Goal: Task Accomplishment & Management: Use online tool/utility

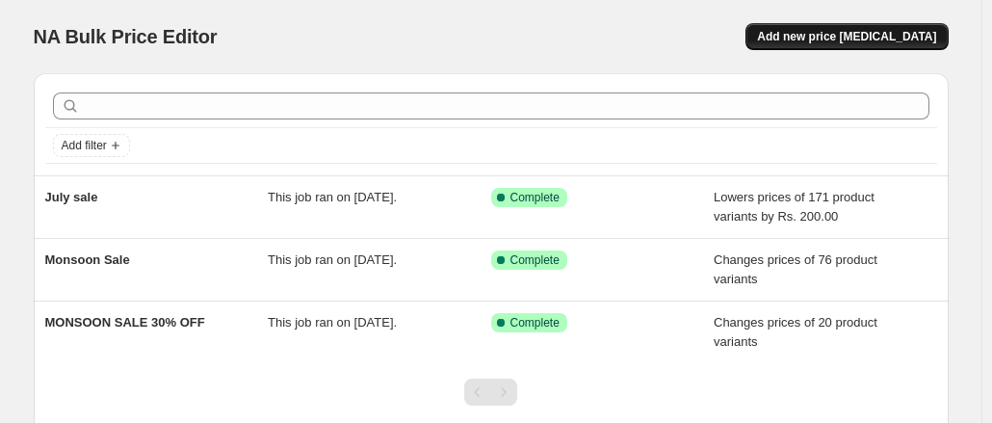
click at [892, 42] on span "Add new price [MEDICAL_DATA]" at bounding box center [846, 36] width 179 height 15
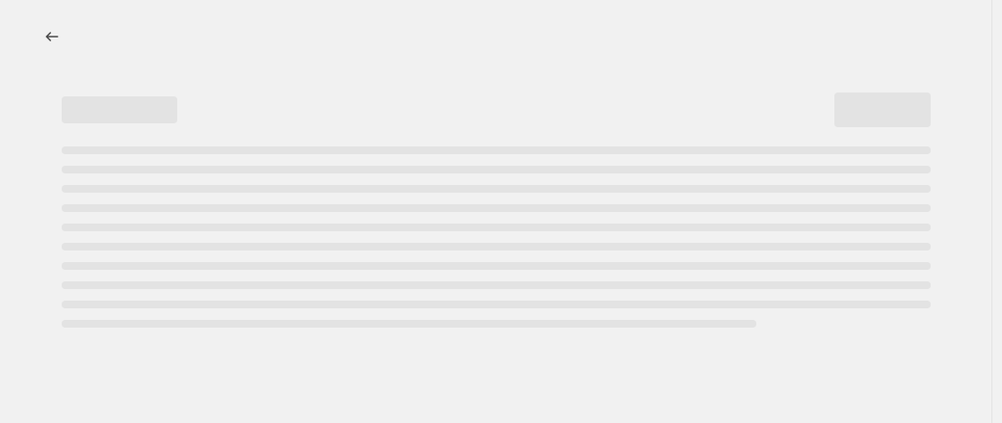
select select "percentage"
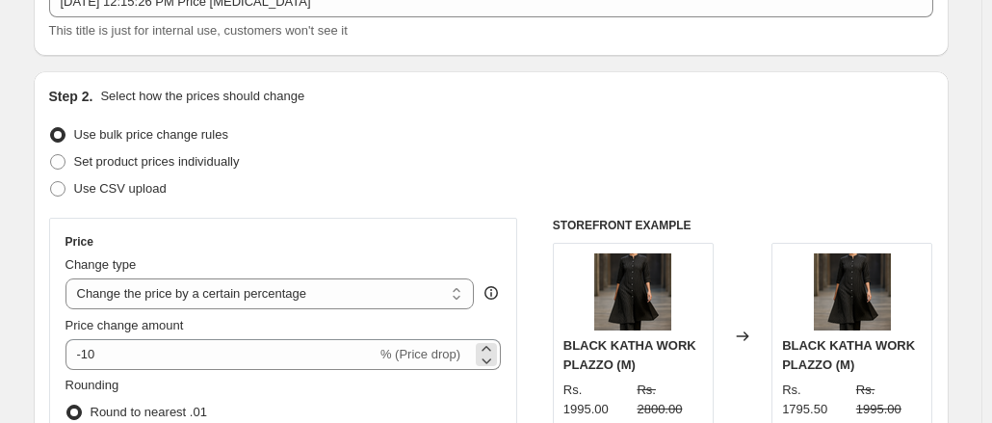
scroll to position [193, 0]
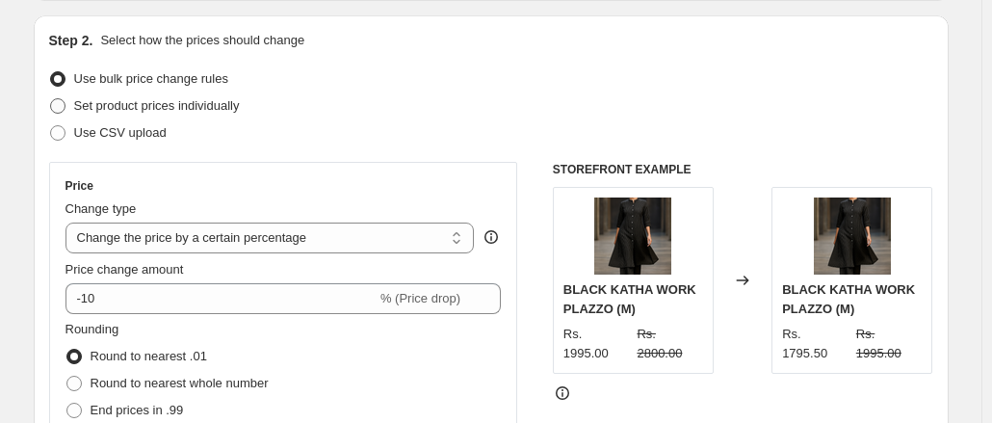
click at [62, 110] on span at bounding box center [57, 105] width 15 height 15
click at [51, 99] on input "Set product prices individually" at bounding box center [50, 98] width 1 height 1
radio input "true"
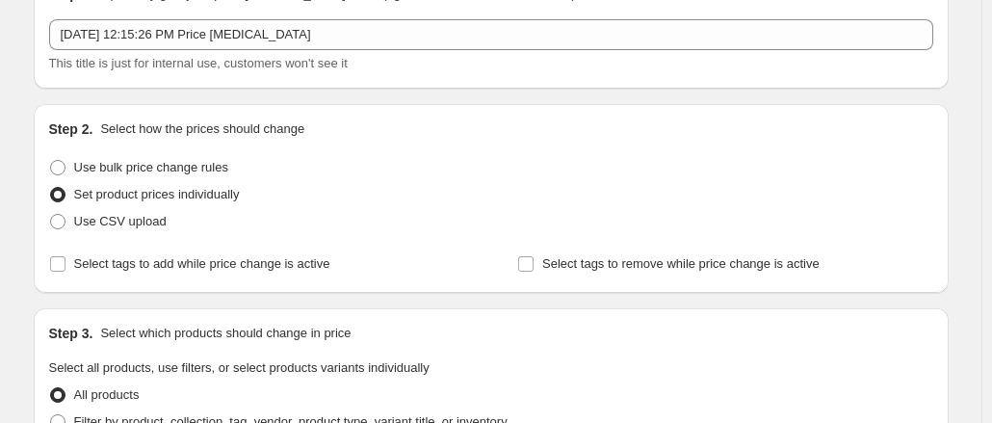
scroll to position [96, 0]
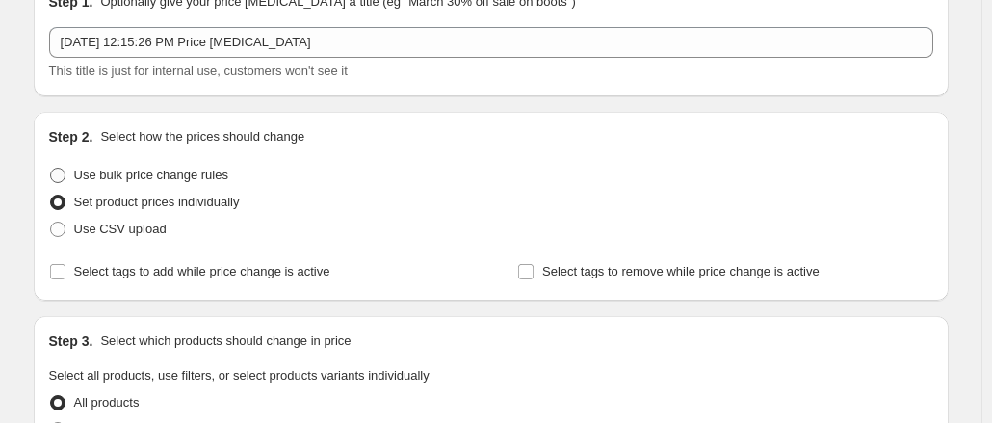
click at [62, 178] on span at bounding box center [57, 175] width 15 height 15
click at [51, 169] on input "Use bulk price change rules" at bounding box center [50, 168] width 1 height 1
radio input "true"
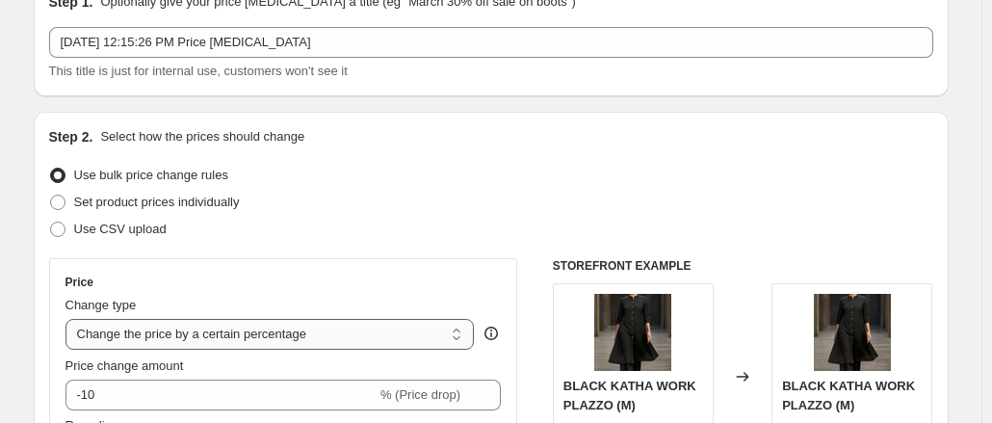
click at [460, 336] on select "Change the price to a certain amount Change the price by a certain amount Chang…" at bounding box center [269, 334] width 409 height 31
select select "to"
click at [69, 319] on select "Change the price to a certain amount Change the price by a certain amount Chang…" at bounding box center [269, 334] width 409 height 31
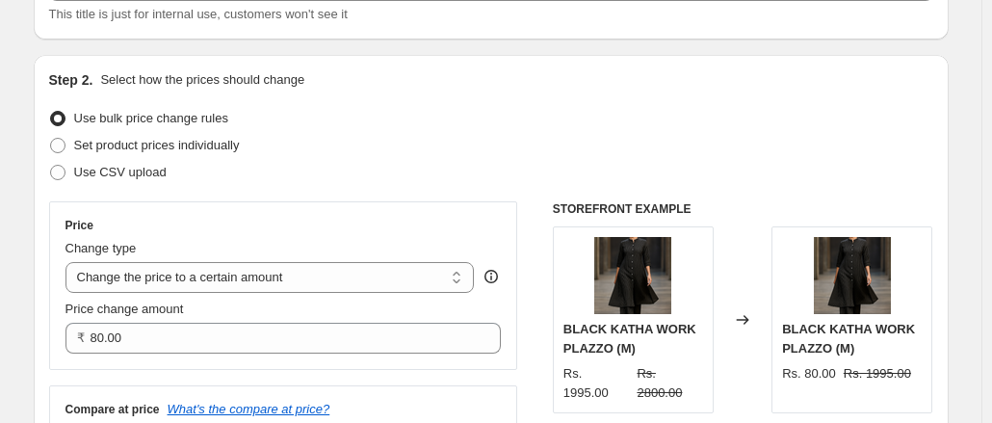
scroll to position [193, 0]
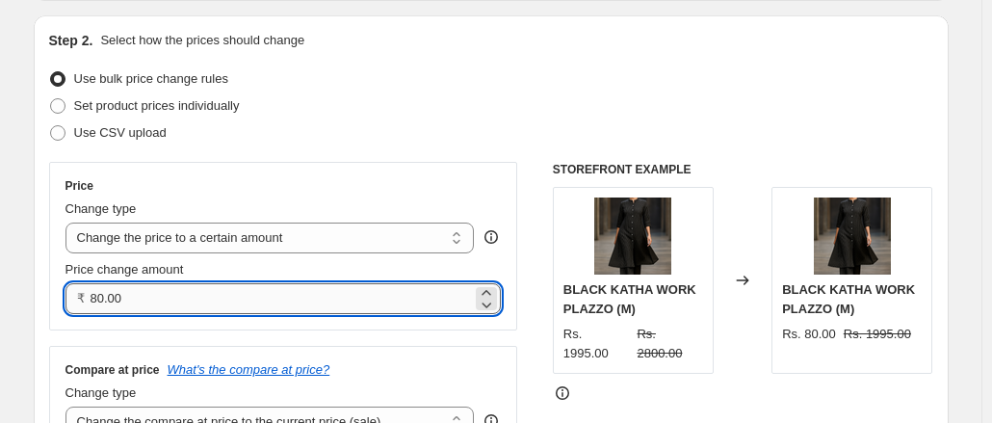
click at [132, 301] on input "80.00" at bounding box center [282, 298] width 382 height 31
click at [490, 290] on icon at bounding box center [486, 292] width 19 height 19
click at [487, 290] on icon at bounding box center [486, 292] width 19 height 19
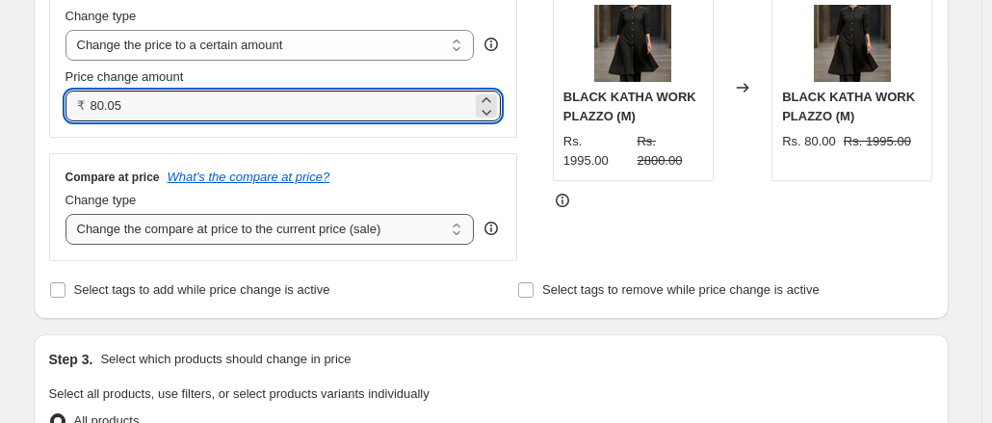
scroll to position [289, 0]
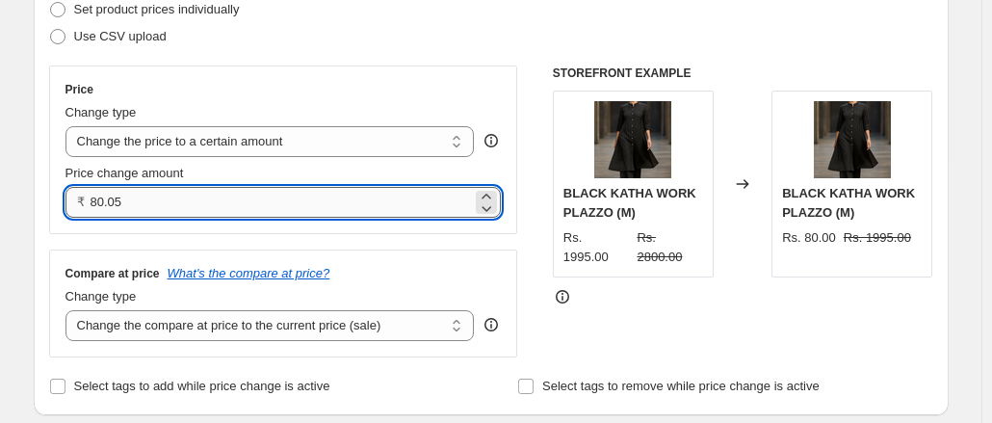
click at [139, 207] on input "80.05" at bounding box center [282, 202] width 382 height 31
type input "8"
click at [210, 203] on input "2095" at bounding box center [282, 202] width 382 height 31
click at [308, 138] on select "Change the price to a certain amount Change the price by a certain amount Chang…" at bounding box center [269, 141] width 409 height 31
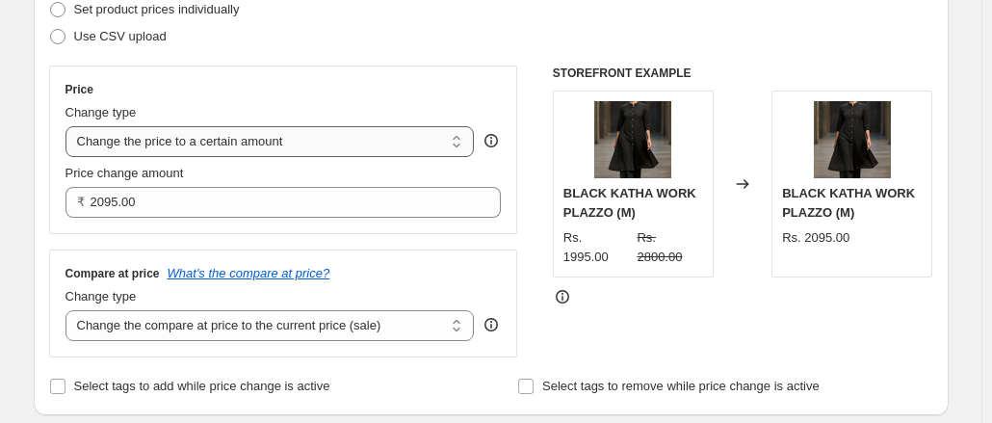
click at [308, 138] on select "Change the price to a certain amount Change the price by a certain amount Chang…" at bounding box center [269, 141] width 409 height 31
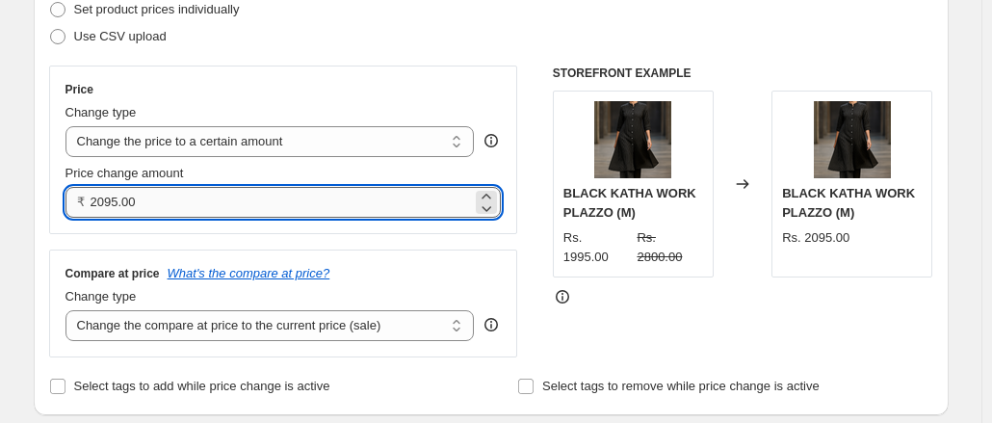
click at [185, 201] on input "2095.00" at bounding box center [282, 202] width 382 height 31
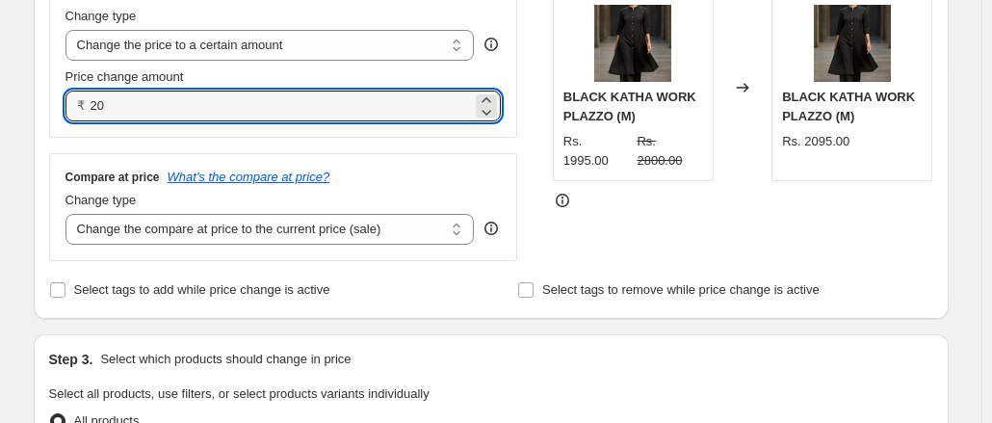
type input "2"
type input "0.00"
click at [254, 70] on div "Price change amount" at bounding box center [283, 76] width 436 height 19
click at [138, 99] on input "0.00" at bounding box center [282, 106] width 382 height 31
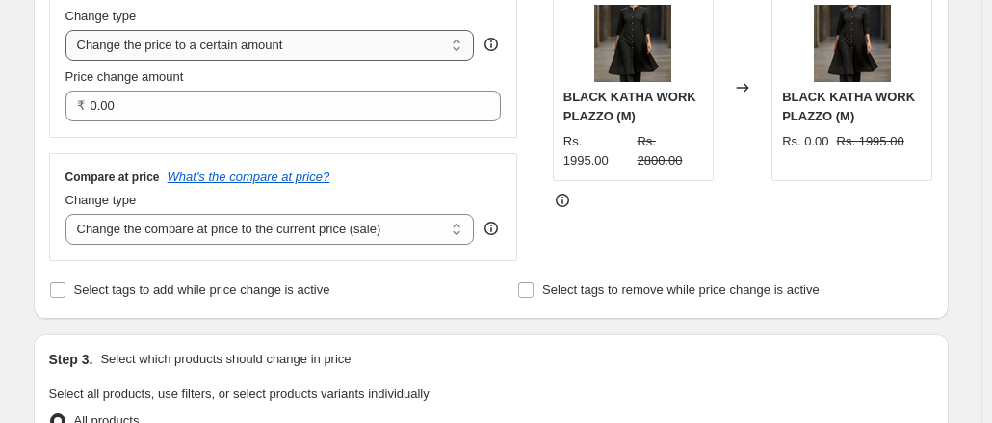
click at [470, 41] on select "Change the price to a certain amount Change the price by a certain amount Chang…" at bounding box center [269, 45] width 409 height 31
select select "margin"
type input "50"
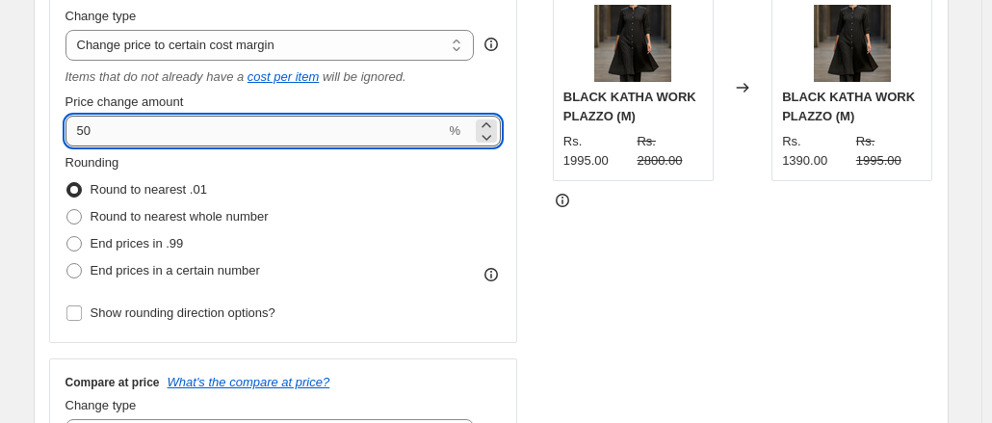
click at [115, 135] on input "50" at bounding box center [255, 131] width 380 height 31
click at [77, 217] on span at bounding box center [73, 216] width 15 height 15
click at [67, 210] on input "Round to nearest whole number" at bounding box center [66, 209] width 1 height 1
radio input "true"
click at [145, 134] on input "50" at bounding box center [255, 131] width 380 height 31
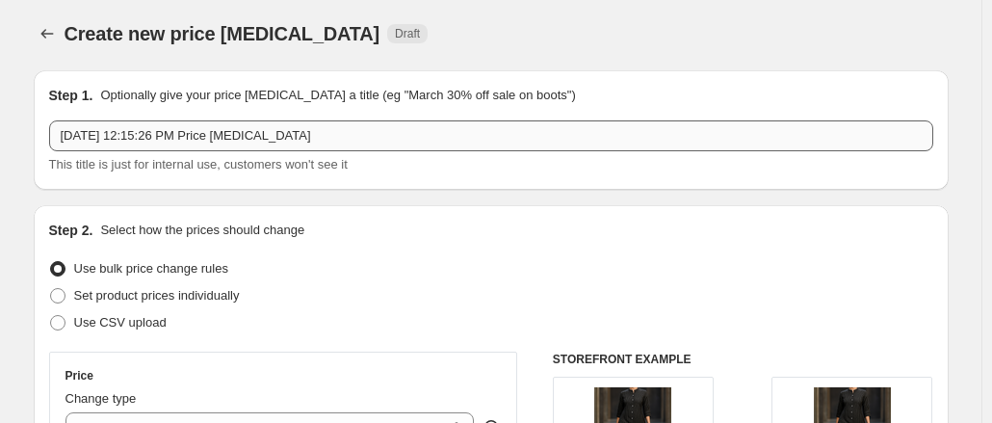
scroll to position [0, 0]
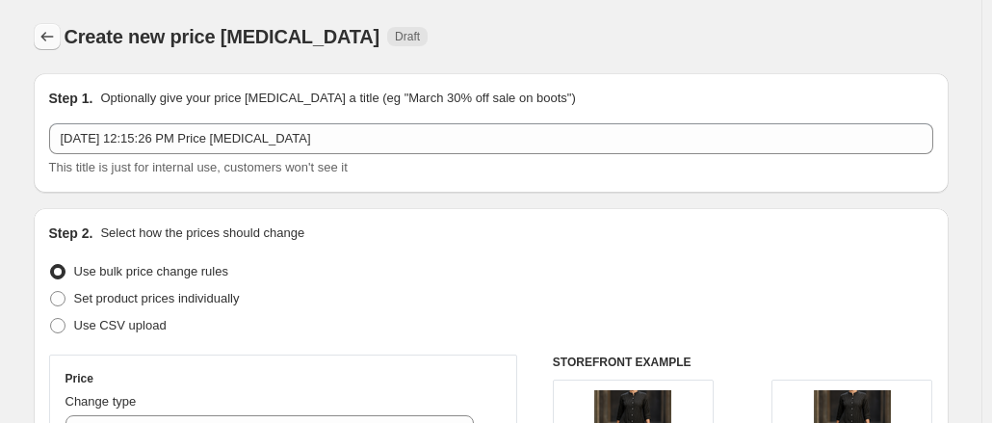
click at [46, 41] on icon "Price change jobs" at bounding box center [47, 36] width 19 height 19
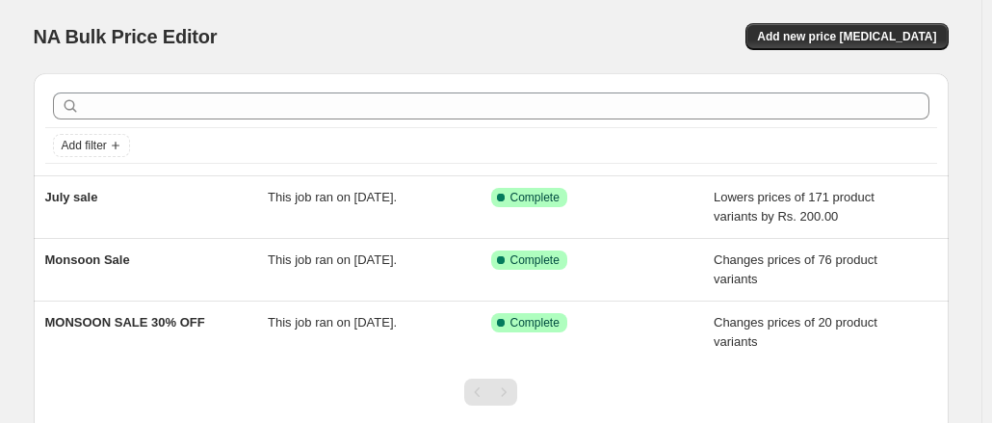
click at [87, 103] on div at bounding box center [491, 105] width 876 height 27
click at [120, 149] on icon "Add filter" at bounding box center [115, 145] width 15 height 15
click at [853, 39] on span "Add new price [MEDICAL_DATA]" at bounding box center [846, 36] width 179 height 15
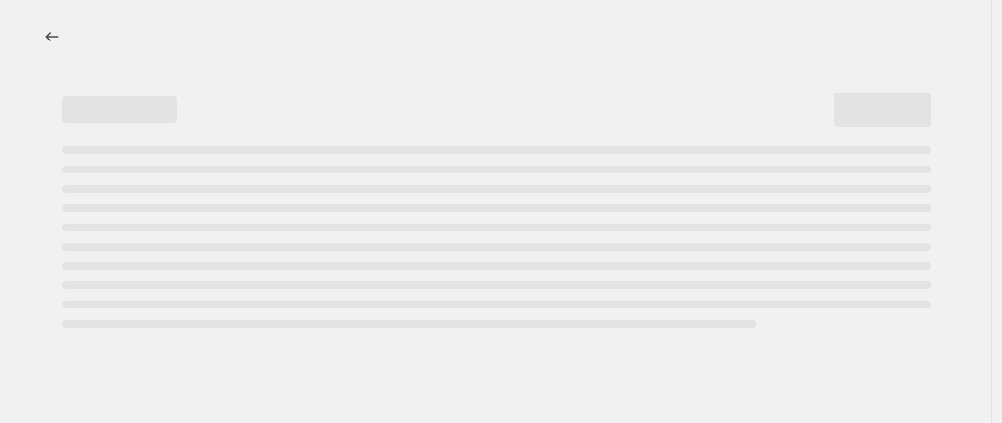
select select "percentage"
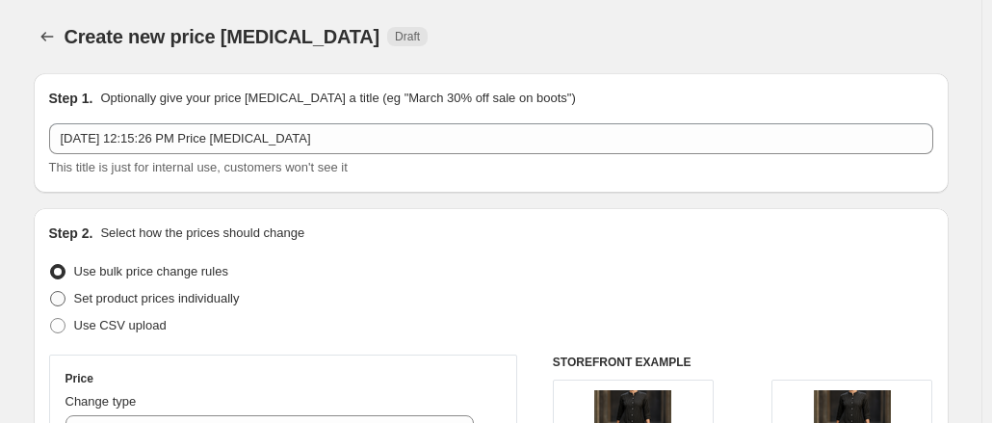
click at [61, 303] on span at bounding box center [57, 298] width 15 height 15
click at [51, 292] on input "Set product prices individually" at bounding box center [50, 291] width 1 height 1
radio input "true"
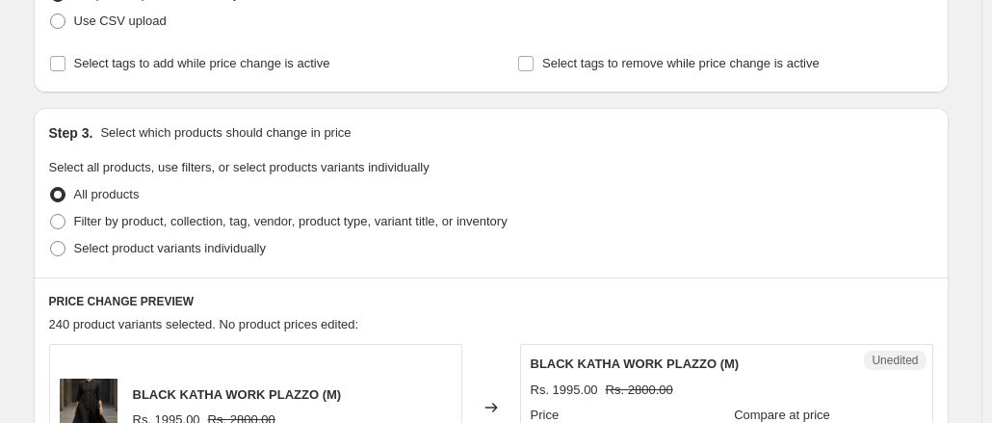
scroll to position [385, 0]
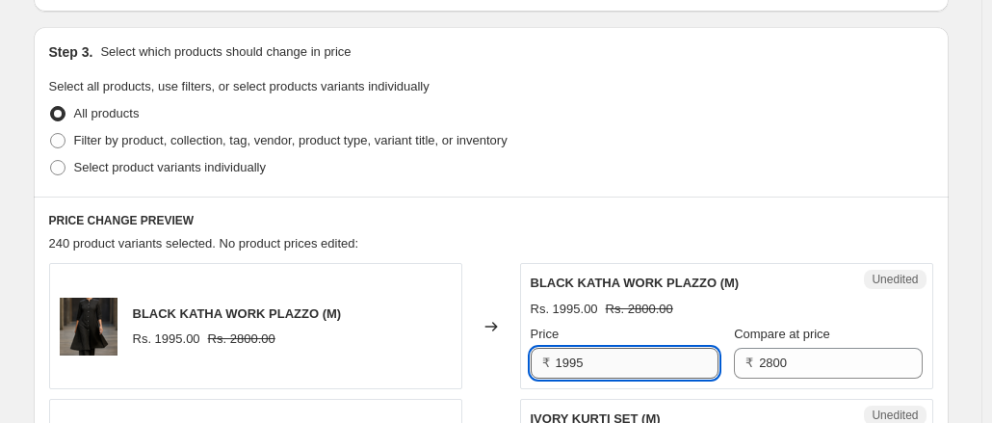
click at [594, 367] on input "1995" at bounding box center [637, 363] width 163 height 31
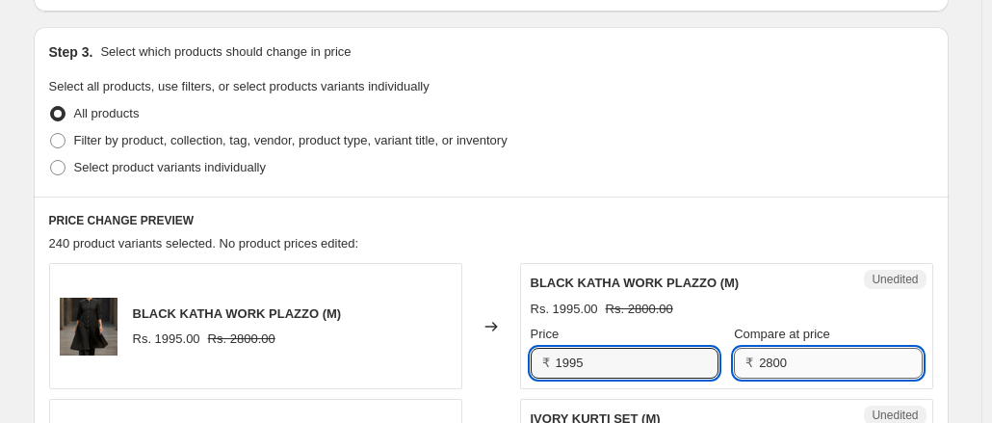
click at [770, 368] on input "2800" at bounding box center [840, 363] width 163 height 31
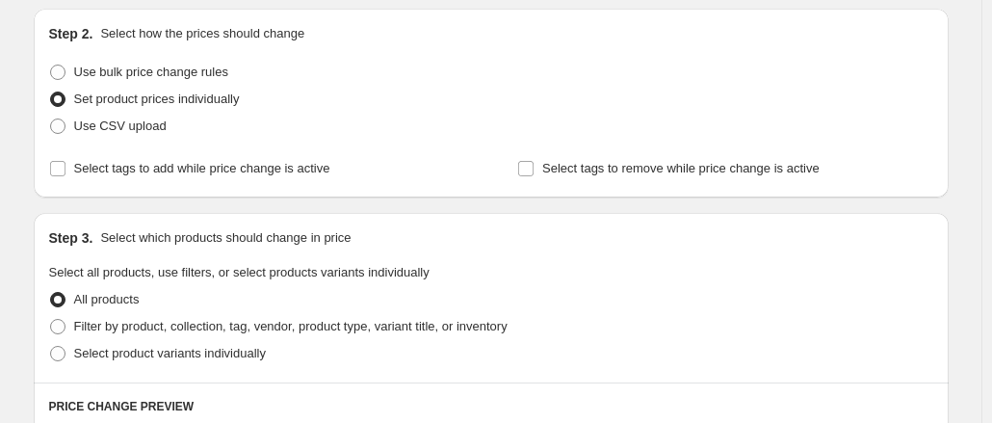
scroll to position [96, 0]
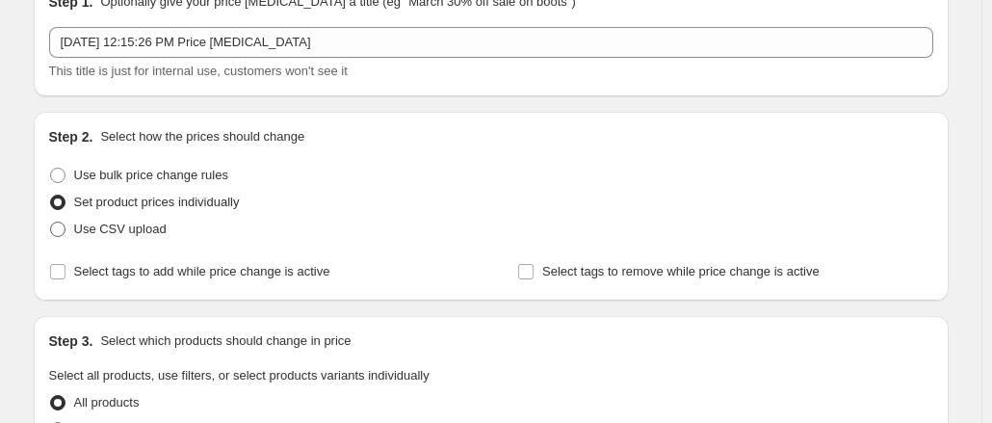
click at [65, 225] on span at bounding box center [57, 228] width 15 height 15
click at [51, 222] on input "Use CSV upload" at bounding box center [50, 221] width 1 height 1
radio input "true"
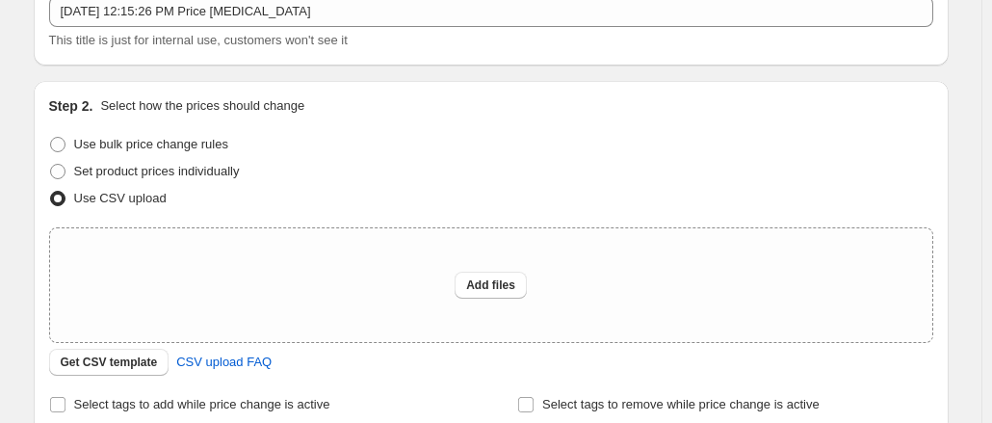
scroll to position [193, 0]
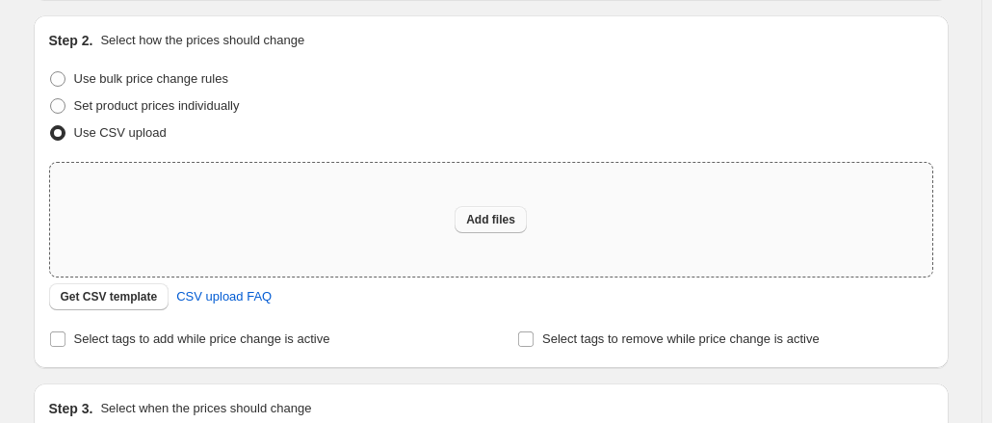
click at [492, 221] on span "Add files" at bounding box center [490, 219] width 49 height 15
click at [63, 78] on span at bounding box center [57, 78] width 15 height 15
click at [51, 72] on input "Use bulk price change rules" at bounding box center [50, 71] width 1 height 1
radio input "true"
select select "percentage"
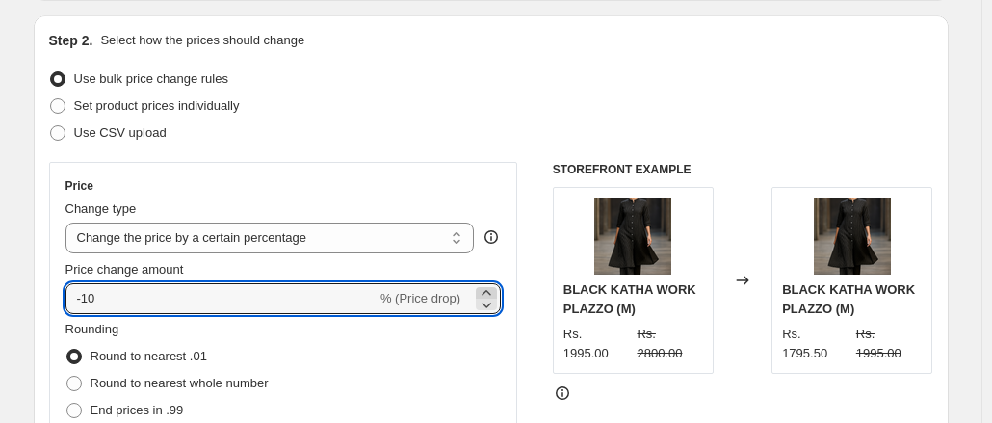
click at [485, 290] on icon at bounding box center [486, 292] width 19 height 19
type input "-8"
click at [128, 307] on input "-8" at bounding box center [220, 298] width 311 height 31
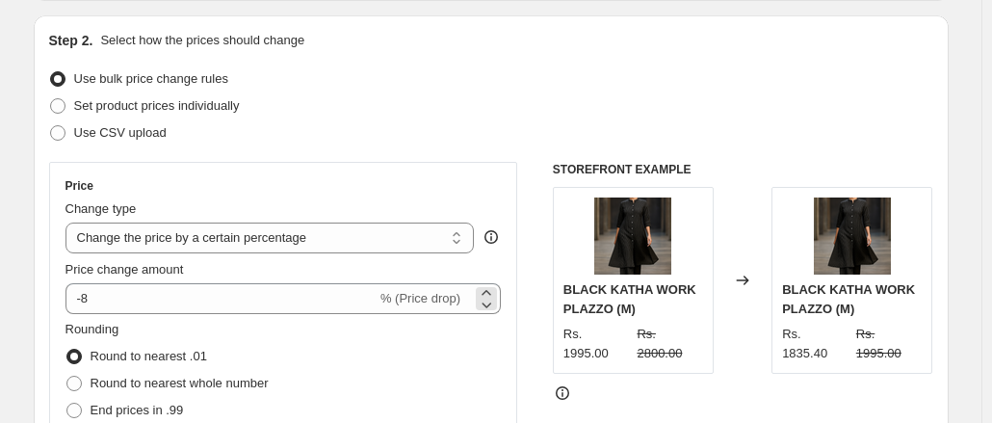
click at [470, 302] on div "-8 % (Price drop)" at bounding box center [283, 298] width 436 height 31
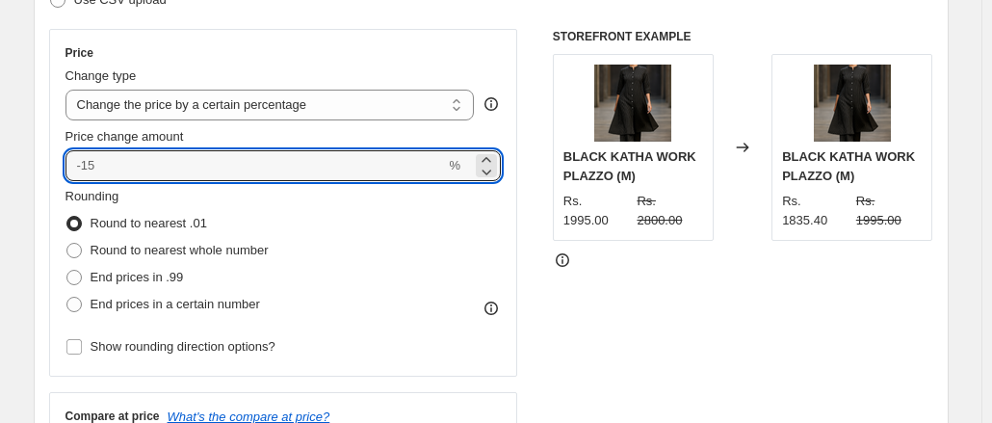
scroll to position [289, 0]
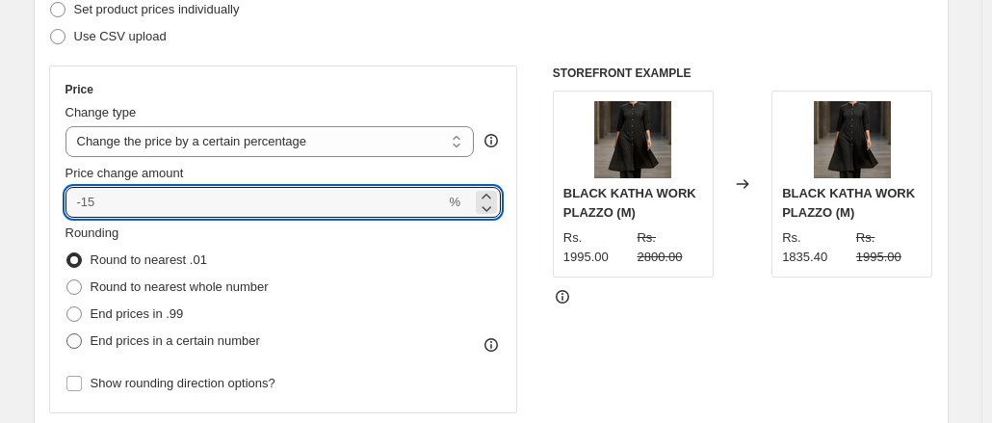
type input "0"
click at [82, 338] on span at bounding box center [73, 340] width 15 height 15
click at [67, 334] on input "End prices in a certain number" at bounding box center [66, 333] width 1 height 1
radio input "true"
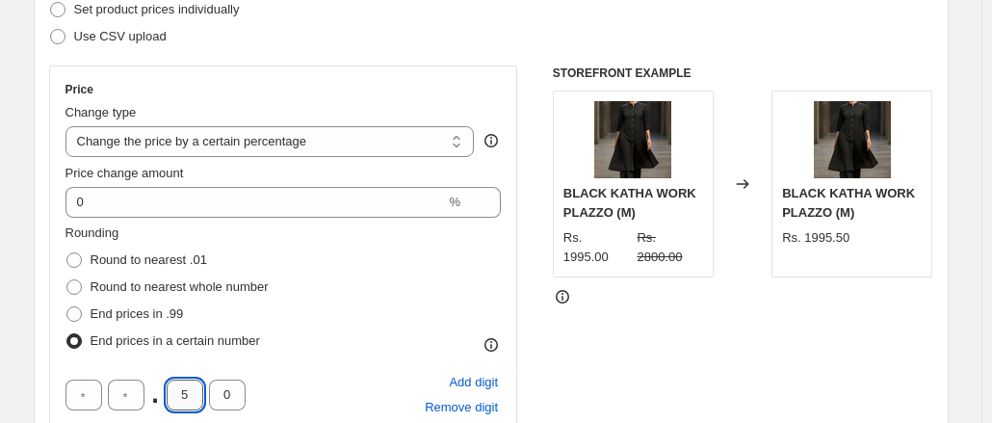
click at [194, 397] on input "5" at bounding box center [185, 394] width 37 height 31
click at [79, 279] on span at bounding box center [73, 286] width 15 height 15
click at [67, 279] on input "Round to nearest whole number" at bounding box center [66, 279] width 1 height 1
radio input "true"
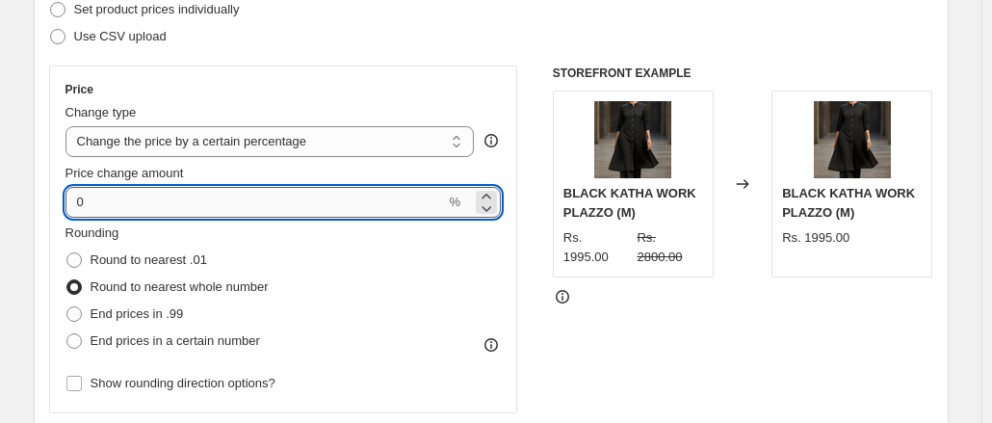
click at [241, 197] on input "0" at bounding box center [255, 202] width 380 height 31
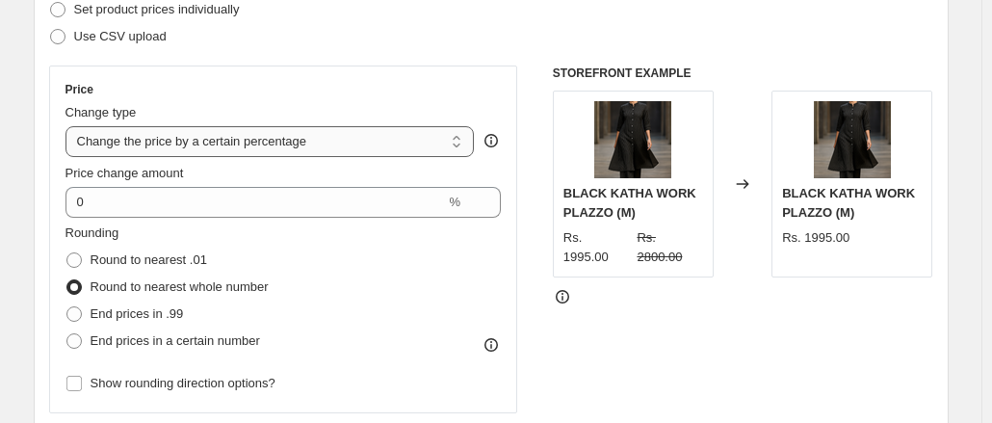
click at [470, 141] on select "Change the price to a certain amount Change the price by a certain amount Chang…" at bounding box center [269, 141] width 409 height 31
select select "by"
click at [69, 126] on select "Change the price to a certain amount Change the price by a certain amount Chang…" at bounding box center [269, 141] width 409 height 31
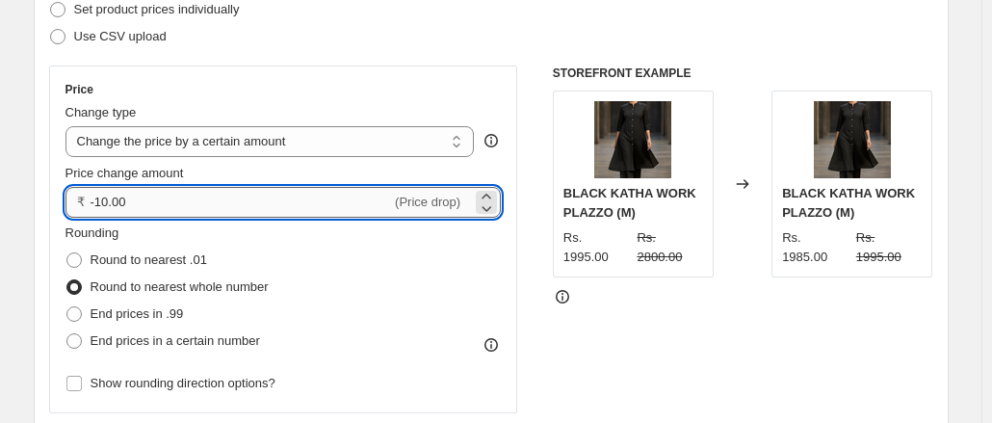
click at [146, 205] on input "-10.00" at bounding box center [241, 202] width 301 height 31
click at [102, 205] on input "-10.00" at bounding box center [241, 202] width 301 height 31
click at [166, 215] on input "10.00" at bounding box center [230, 202] width 279 height 31
click at [117, 204] on input "10.00" at bounding box center [230, 202] width 279 height 31
type input "500.00"
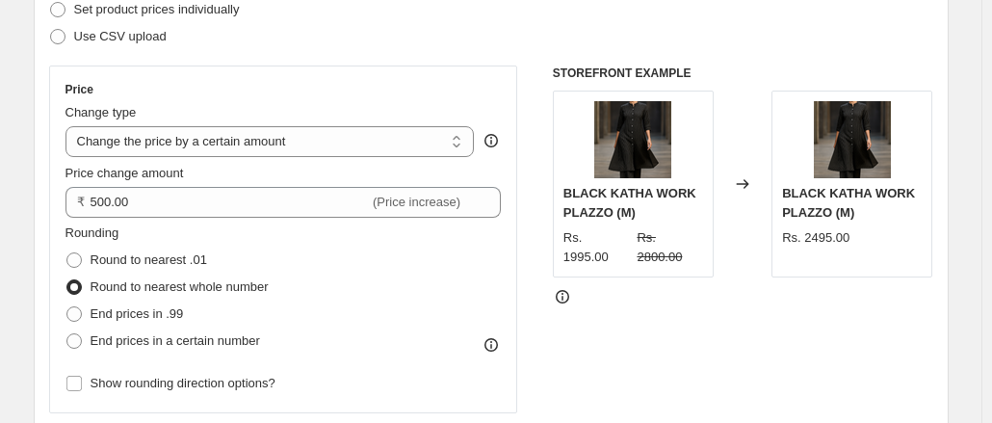
click at [310, 260] on div "Rounding Round to nearest .01 Round to nearest whole number End prices in .99 E…" at bounding box center [283, 288] width 436 height 131
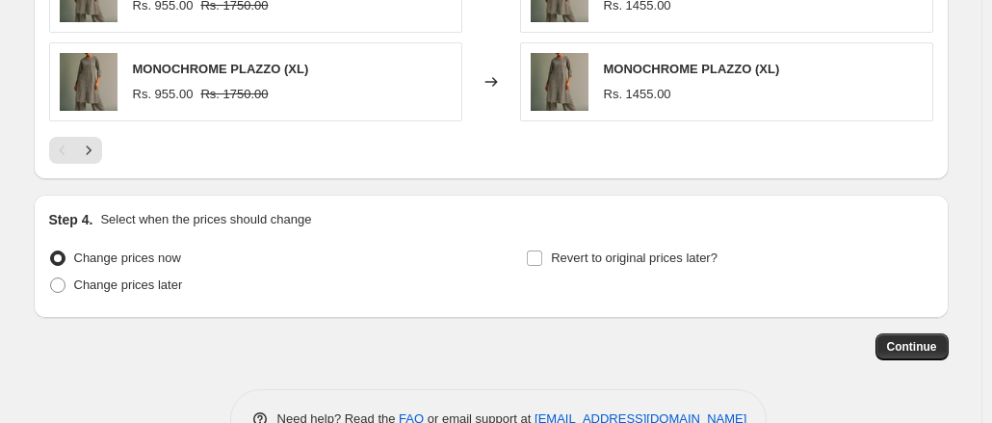
scroll to position [1497, 0]
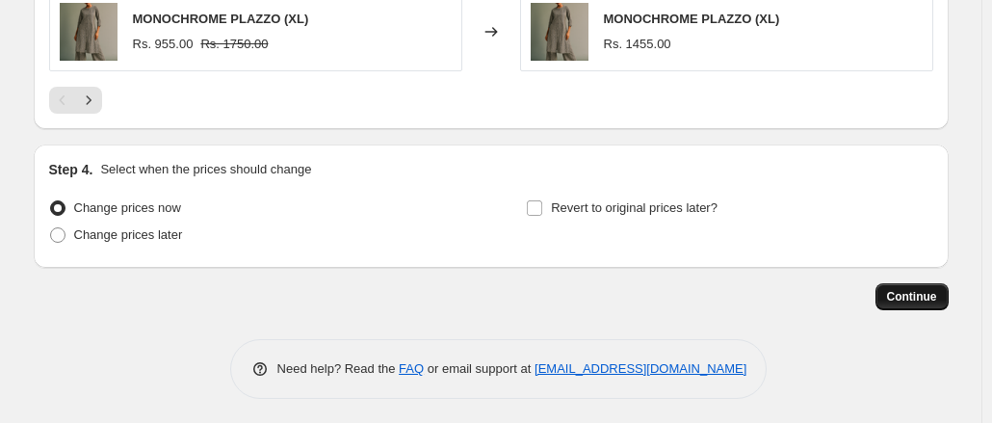
click at [897, 291] on span "Continue" at bounding box center [912, 296] width 50 height 15
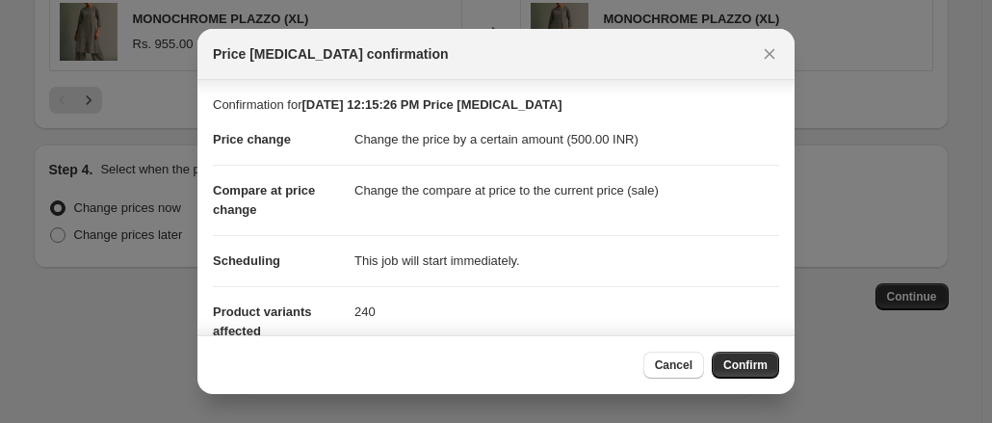
scroll to position [208, 0]
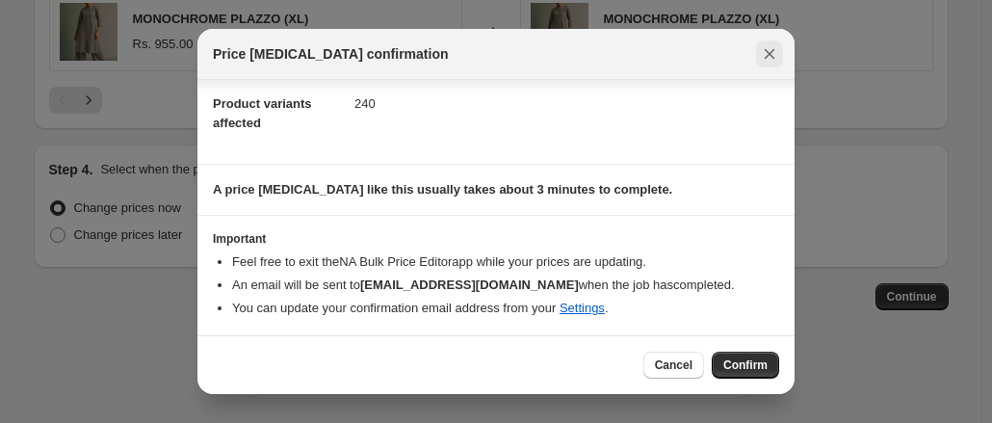
click at [765, 56] on icon "Close" at bounding box center [769, 53] width 19 height 19
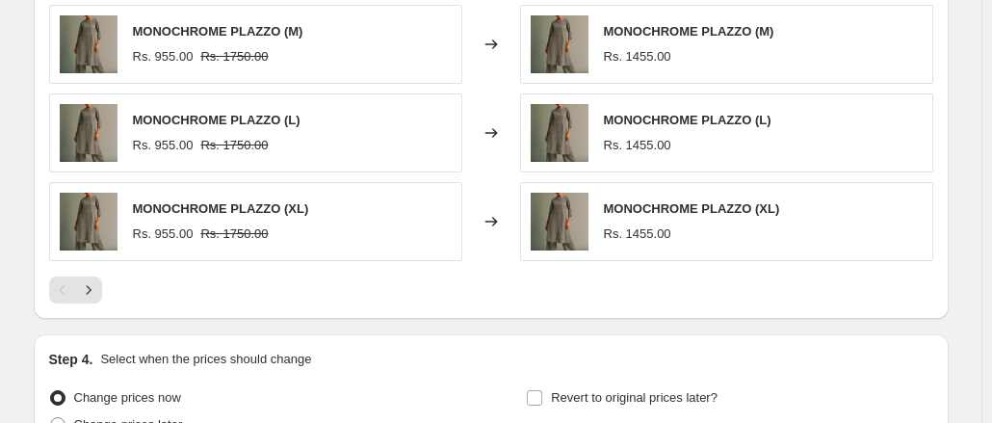
scroll to position [1401, 0]
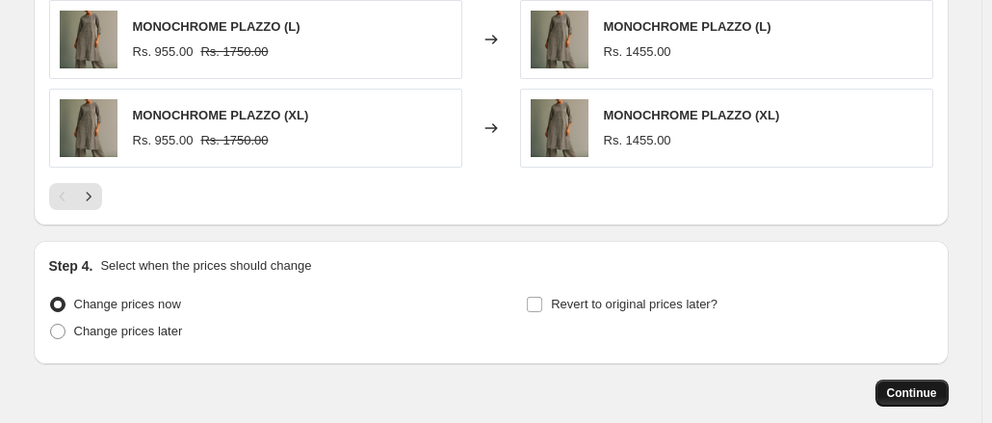
click at [924, 385] on span "Continue" at bounding box center [912, 392] width 50 height 15
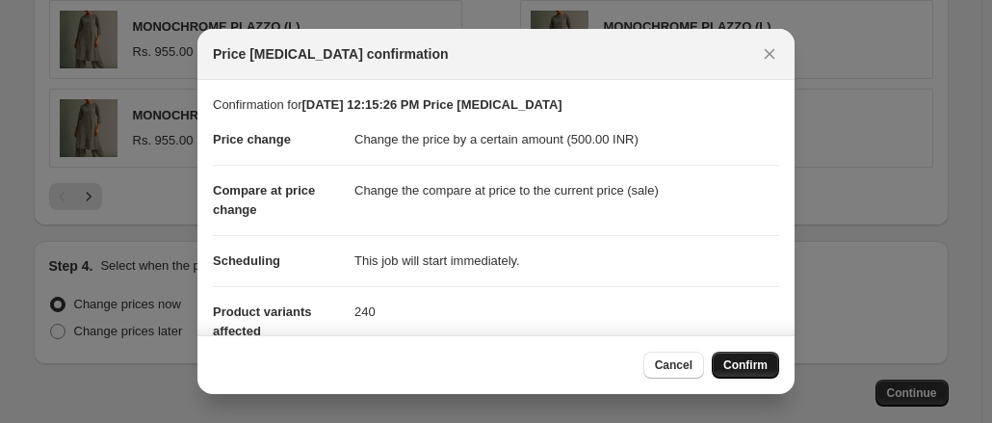
click at [742, 367] on span "Confirm" at bounding box center [745, 364] width 44 height 15
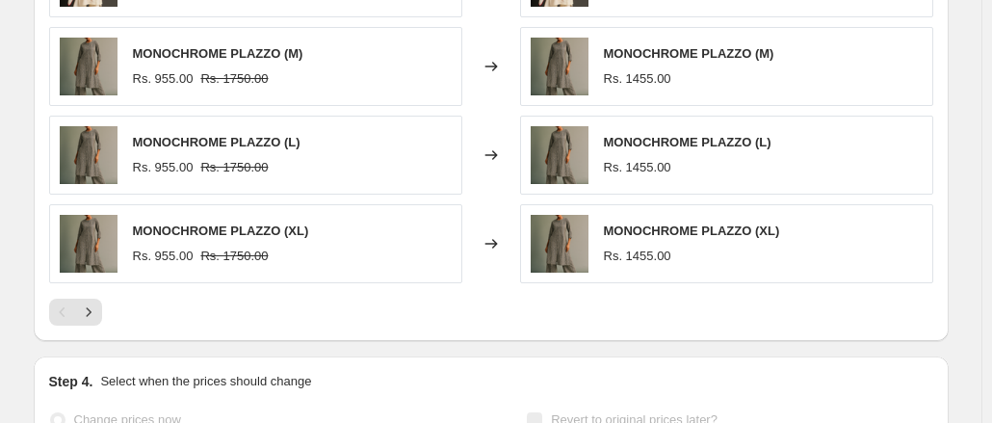
scroll to position [1451, 0]
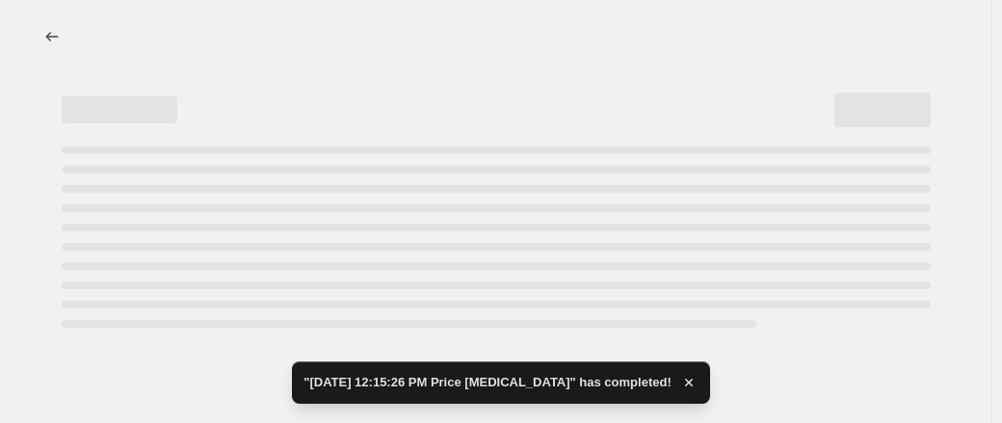
select select "by"
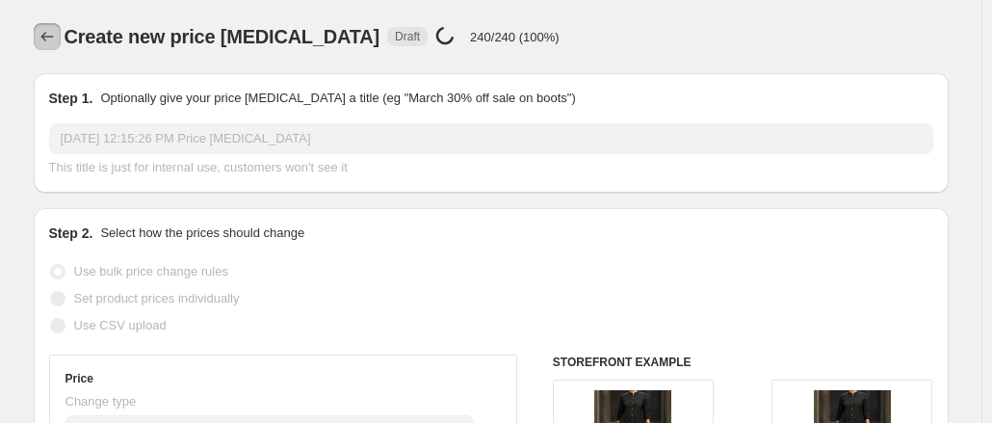
click at [54, 36] on icon "Price change jobs" at bounding box center [47, 36] width 19 height 19
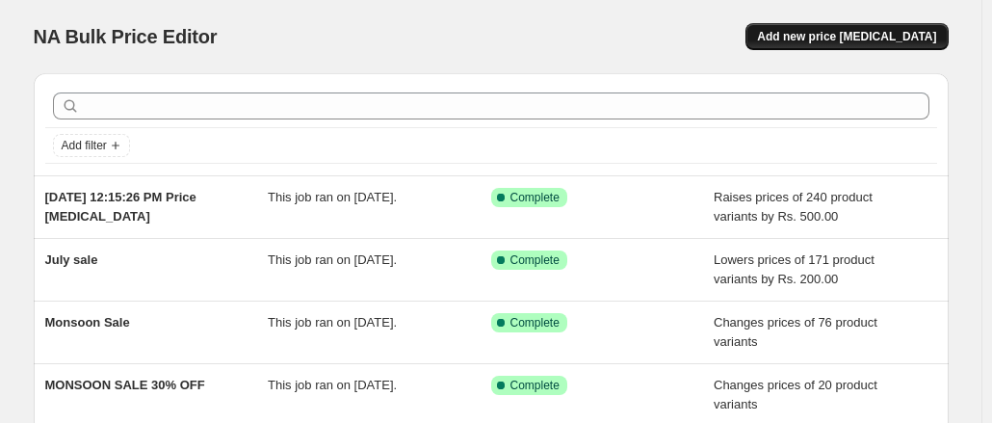
click at [857, 32] on span "Add new price [MEDICAL_DATA]" at bounding box center [846, 36] width 179 height 15
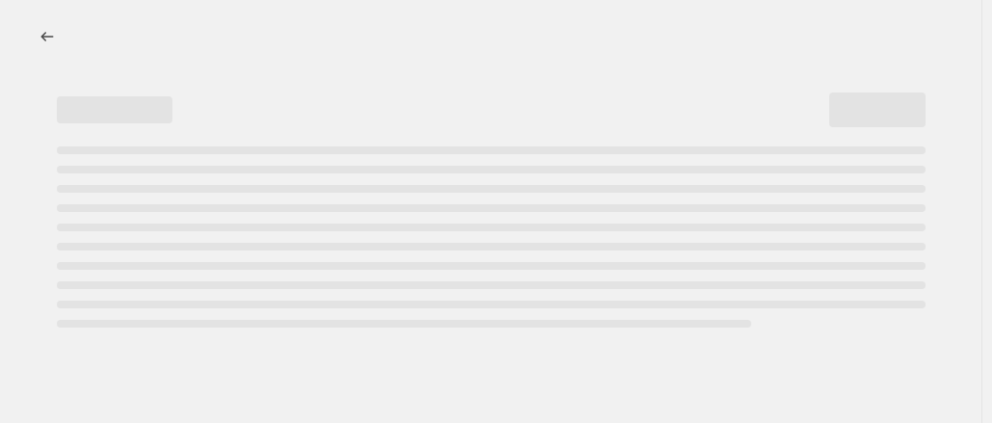
select select "percentage"
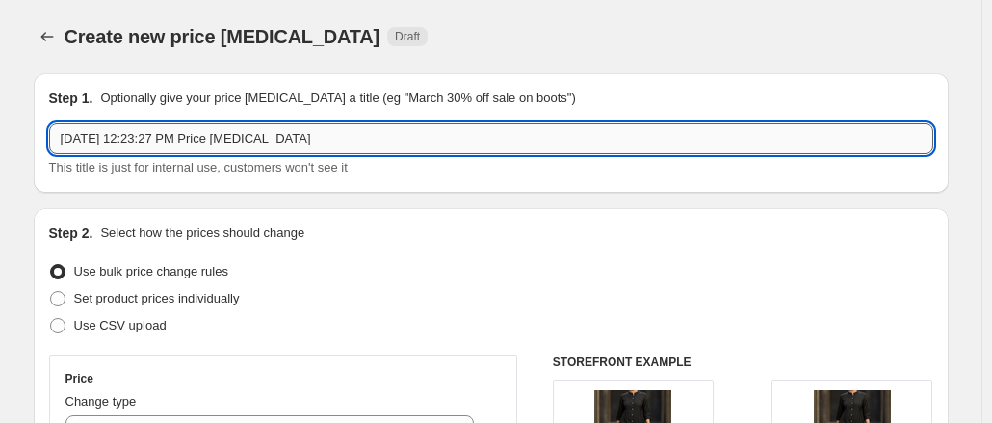
click at [319, 143] on input "Sep 1, 2025, 12:23:27 PM Price change job" at bounding box center [491, 138] width 884 height 31
type input "S"
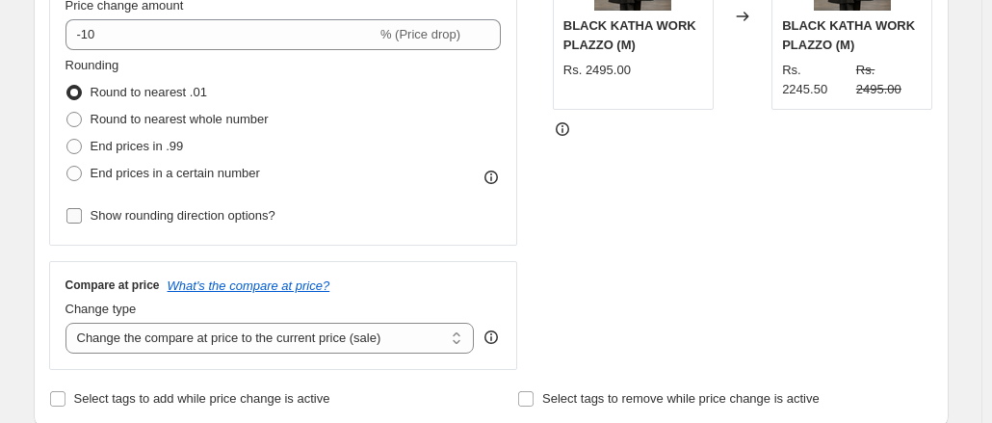
scroll to position [482, 0]
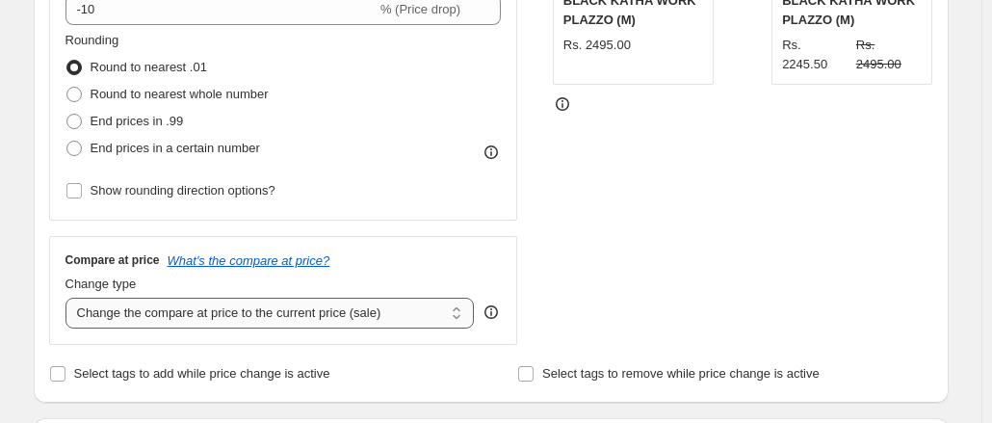
type input "compare at price"
click at [449, 311] on select "Change the compare at price to the current price (sale) Change the compare at p…" at bounding box center [269, 313] width 409 height 31
select select "to"
click at [69, 298] on select "Change the compare at price to the current price (sale) Change the compare at p…" at bounding box center [269, 313] width 409 height 31
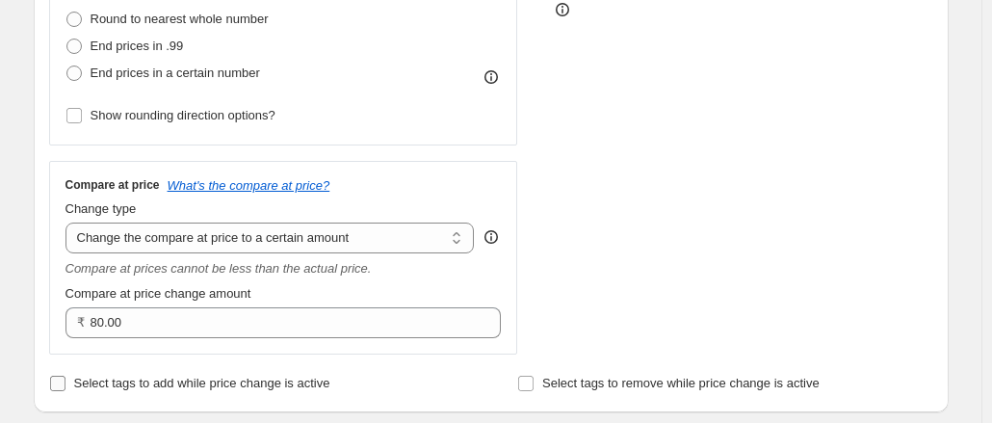
scroll to position [578, 0]
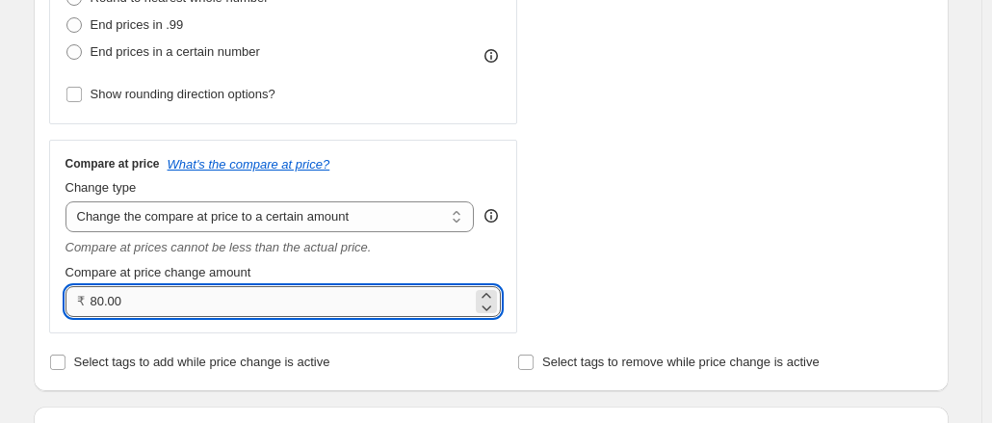
click at [150, 305] on input "80.00" at bounding box center [282, 301] width 382 height 31
type input "8"
type input "4"
click at [174, 305] on input "350" at bounding box center [282, 301] width 382 height 31
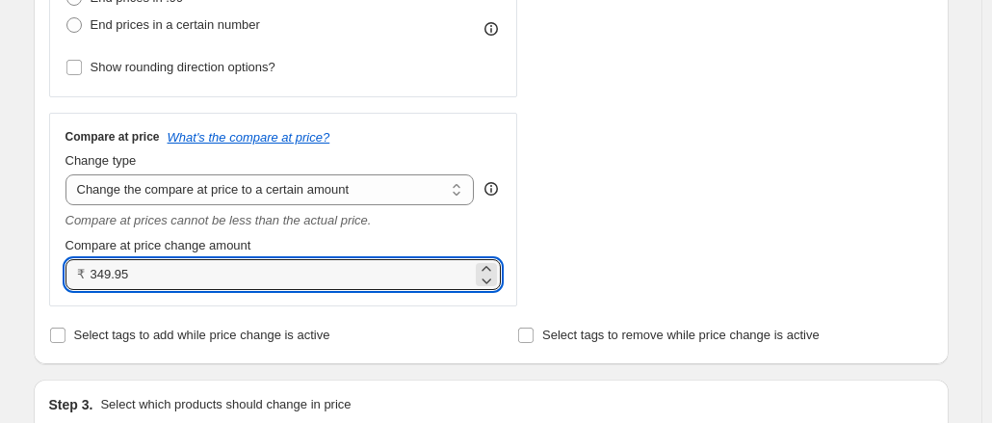
scroll to position [482, 0]
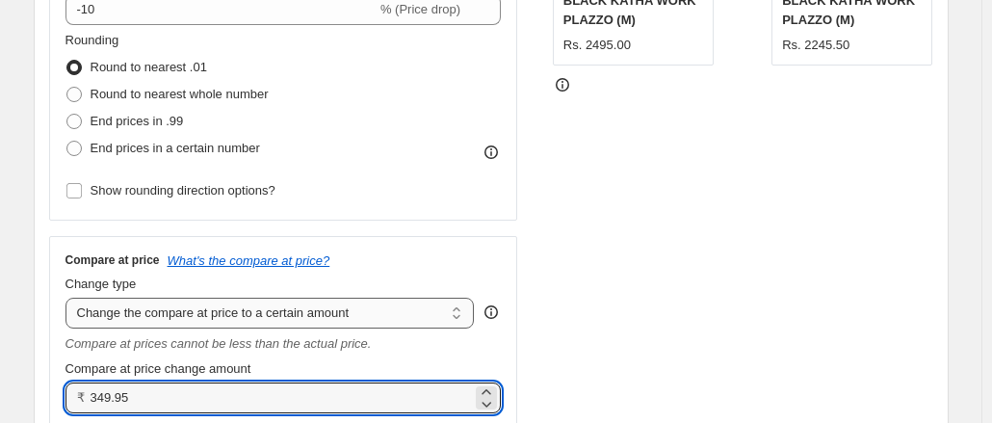
type input "349.95"
click at [455, 315] on select "Change the compare at price to the current price (sale) Change the compare at p…" at bounding box center [269, 313] width 409 height 31
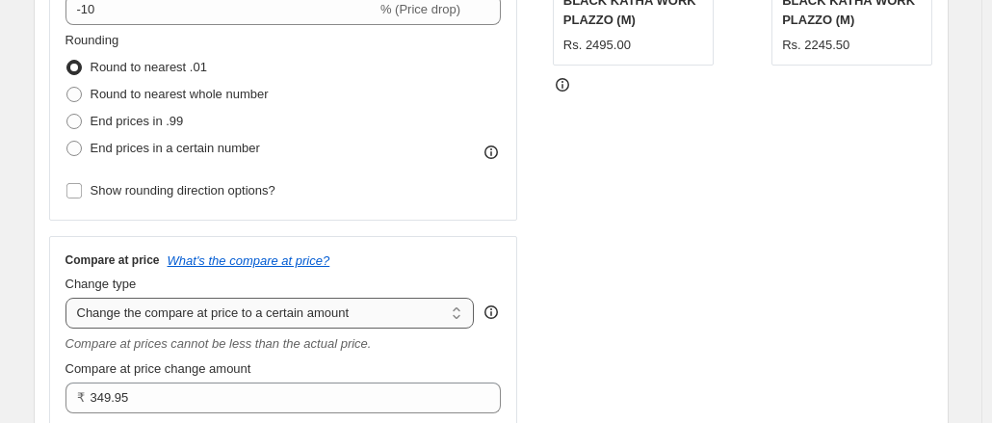
select select "by"
click at [69, 298] on select "Change the compare at price to the current price (sale) Change the compare at p…" at bounding box center [269, 313] width 409 height 31
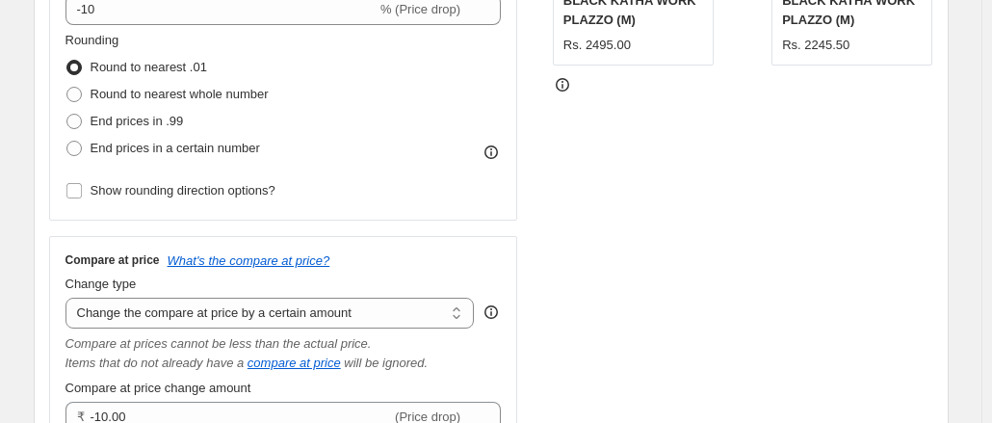
scroll to position [674, 0]
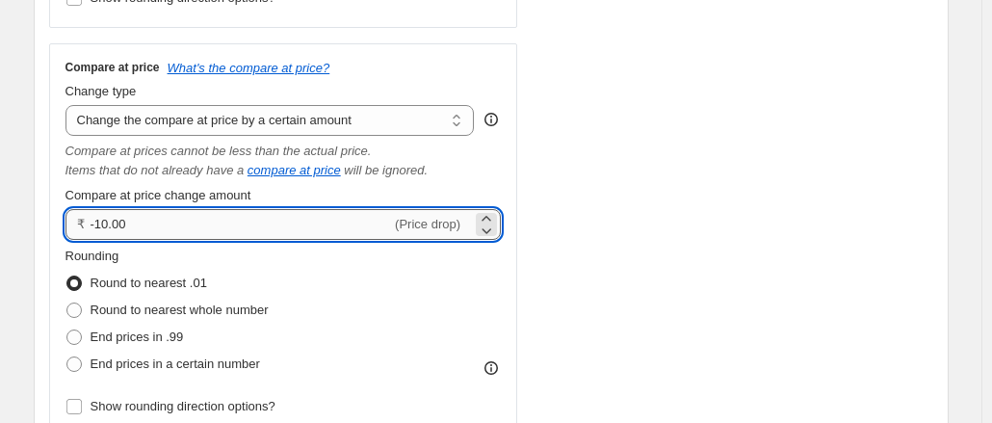
click at [103, 225] on input "-10.00" at bounding box center [241, 224] width 301 height 31
click at [131, 226] on input "3500.00" at bounding box center [230, 224] width 279 height 31
click at [156, 227] on input "35000" at bounding box center [230, 224] width 279 height 31
type input "349.98"
click at [82, 317] on span at bounding box center [73, 309] width 15 height 15
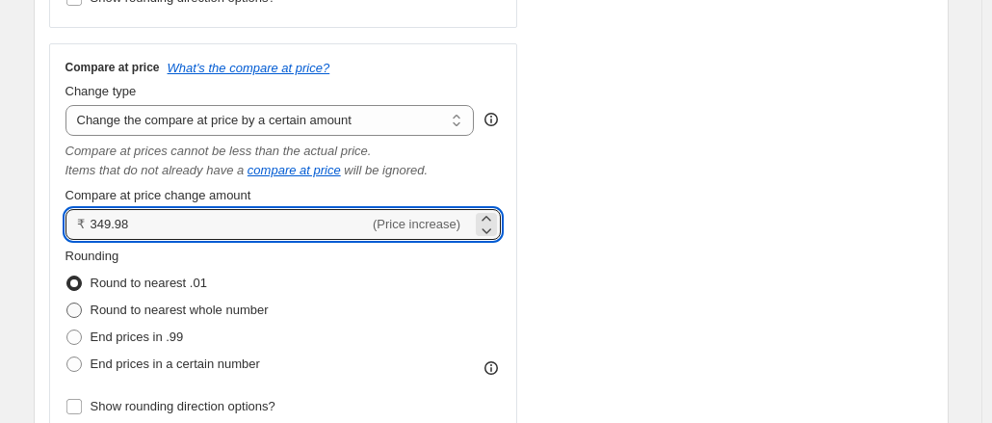
click at [67, 303] on input "Round to nearest whole number" at bounding box center [66, 302] width 1 height 1
radio input "true"
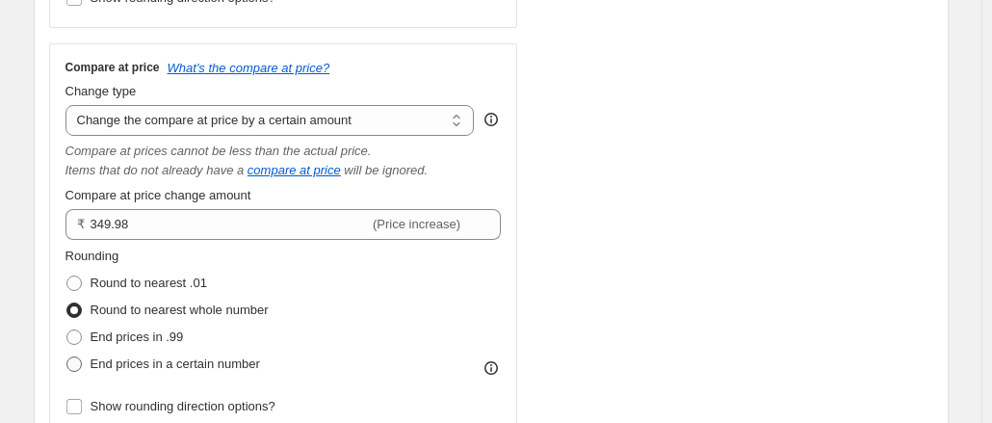
click at [74, 364] on span at bounding box center [73, 363] width 15 height 15
click at [67, 357] on input "End prices in a certain number" at bounding box center [66, 356] width 1 height 1
radio input "true"
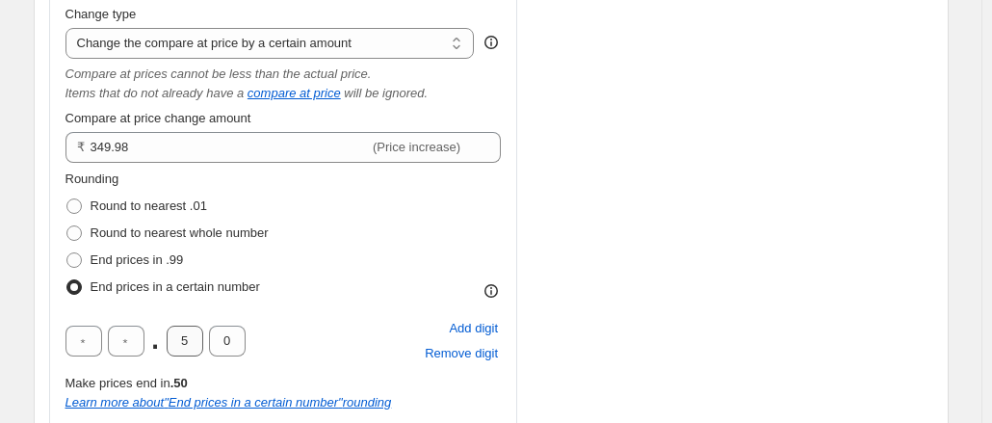
scroll to position [770, 0]
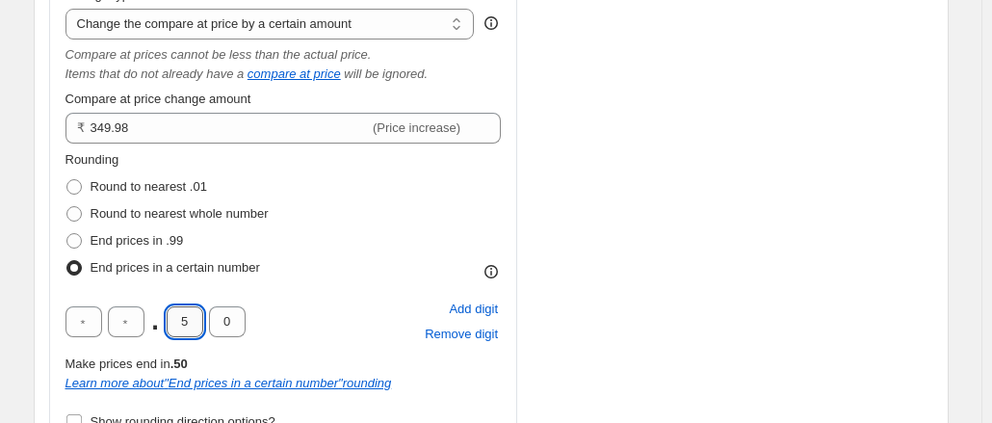
click at [189, 321] on input "5" at bounding box center [185, 321] width 37 height 31
type input "0"
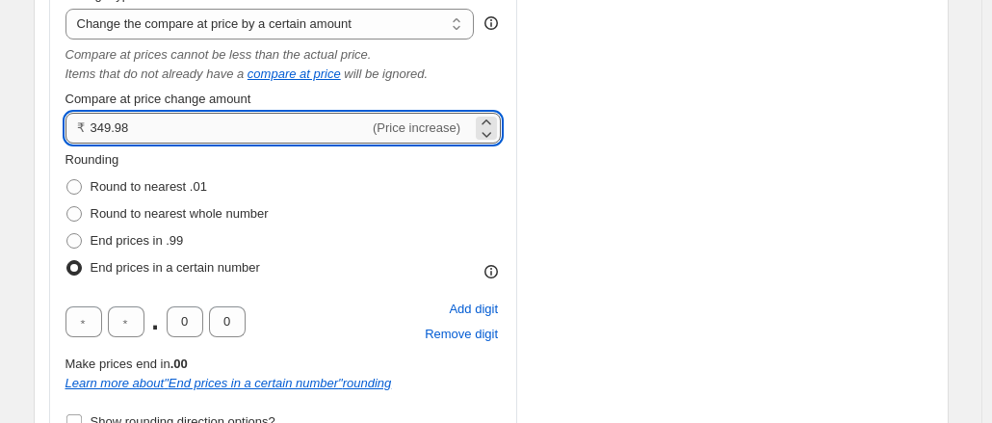
click at [203, 132] on input "349.98" at bounding box center [230, 128] width 279 height 31
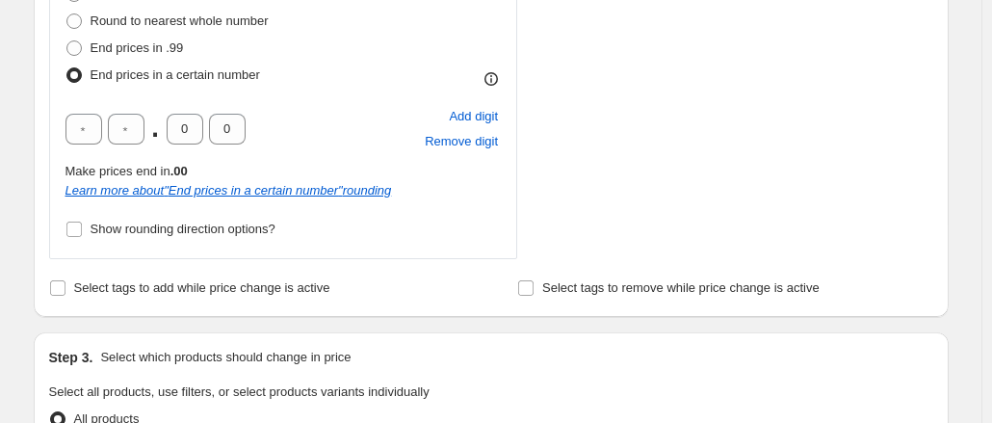
scroll to position [674, 0]
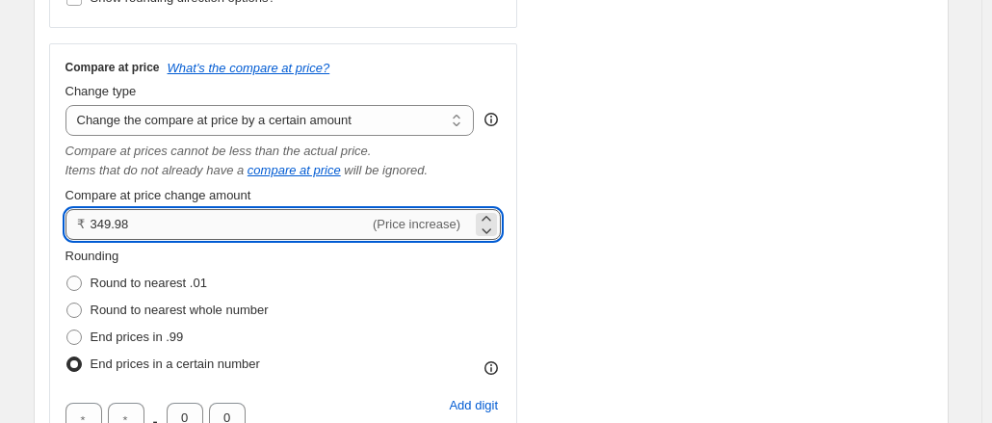
click at [112, 224] on input "349.98" at bounding box center [230, 224] width 279 height 31
click at [158, 234] on input "500.98" at bounding box center [230, 224] width 279 height 31
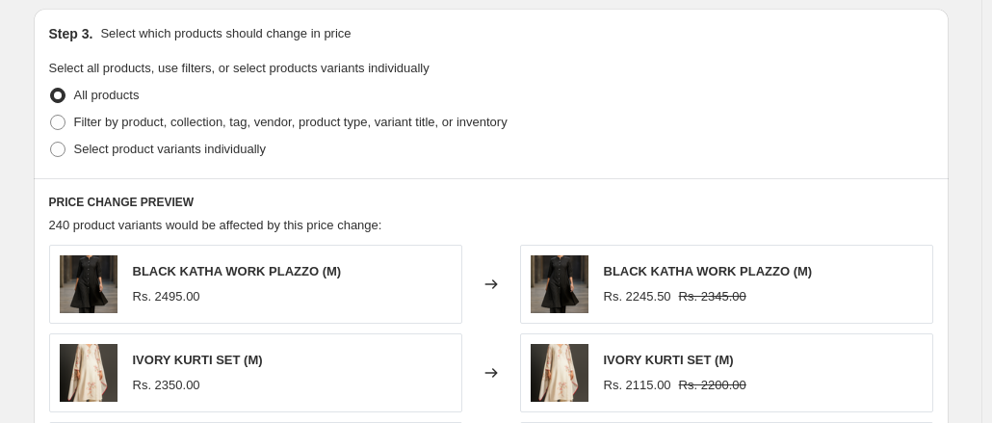
scroll to position [1348, 0]
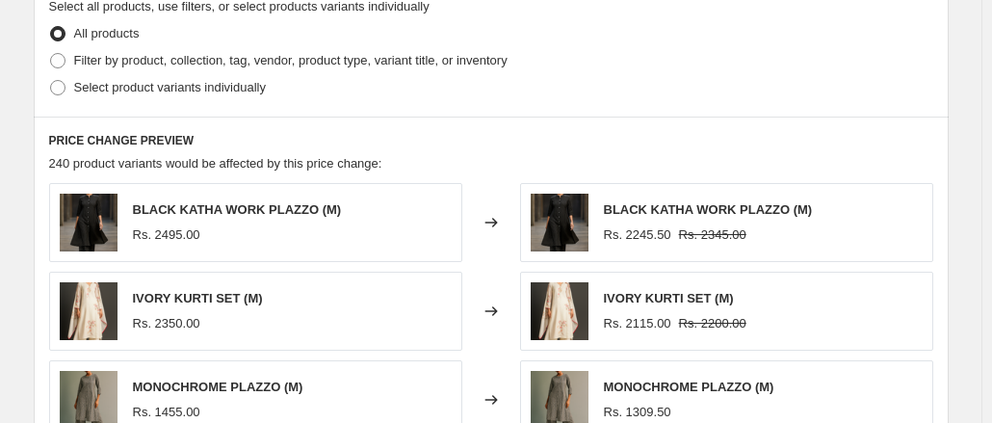
type input "499.99"
click at [321, 95] on div "Select product variants individually" at bounding box center [491, 87] width 884 height 27
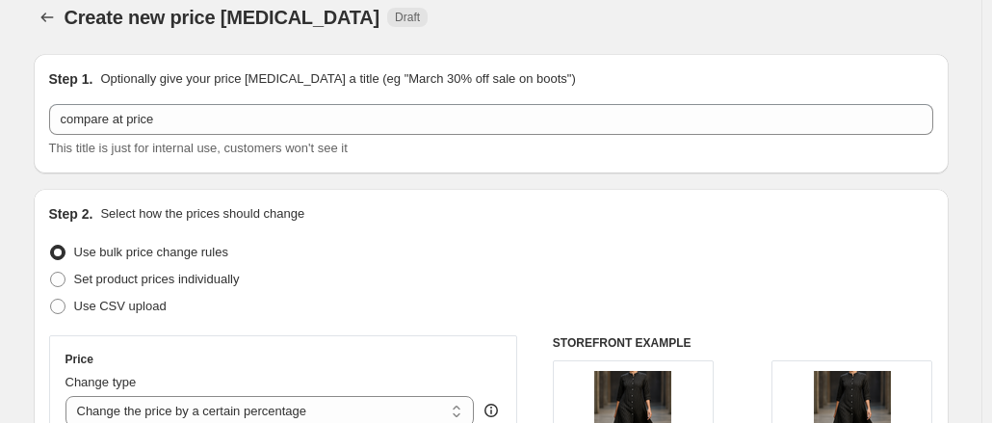
scroll to position [0, 0]
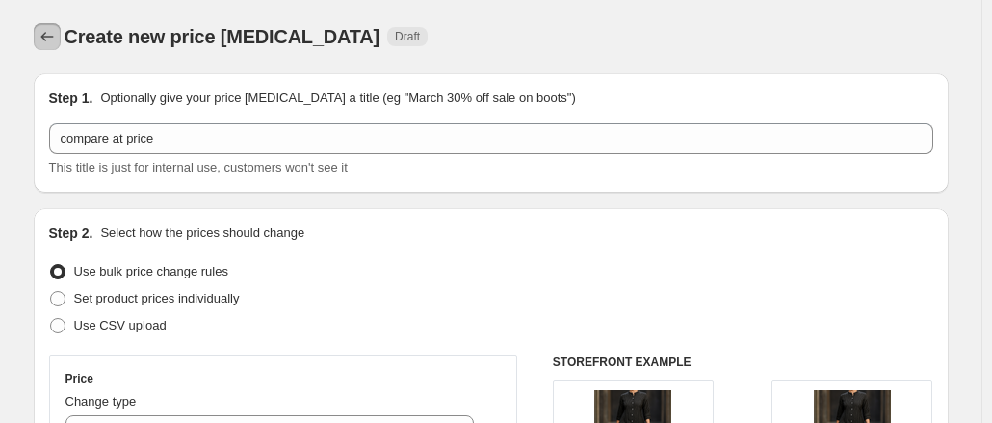
click at [56, 35] on icon "Price change jobs" at bounding box center [47, 36] width 19 height 19
